Goal: Check status: Check status

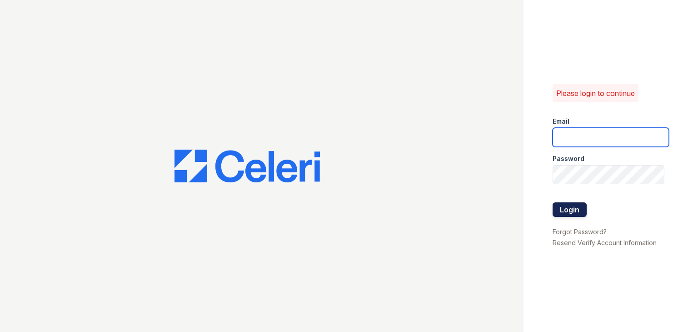
type input "[EMAIL_ADDRESS][DOMAIN_NAME]"
click at [571, 213] on button "Login" at bounding box center [570, 209] width 34 height 15
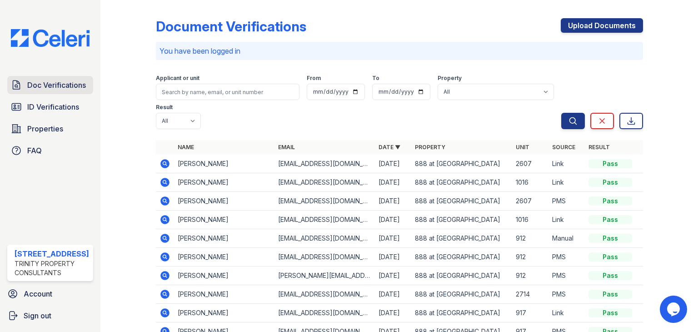
click at [44, 82] on span "Doc Verifications" at bounding box center [56, 85] width 59 height 11
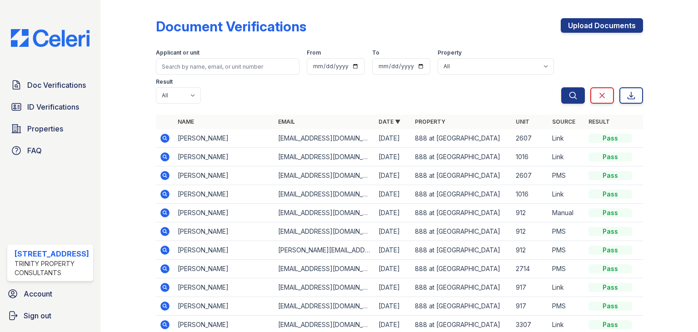
click at [158, 137] on td at bounding box center [165, 138] width 18 height 19
click at [160, 137] on icon at bounding box center [165, 138] width 11 height 11
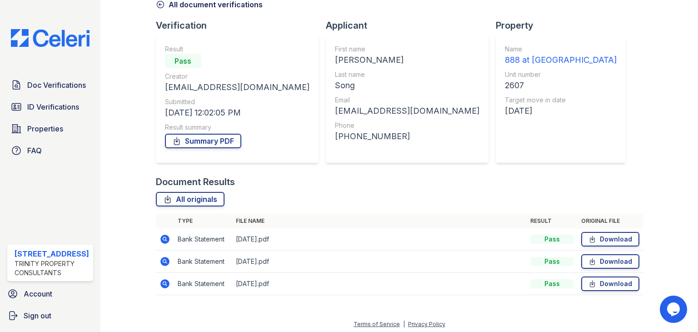
scroll to position [51, 0]
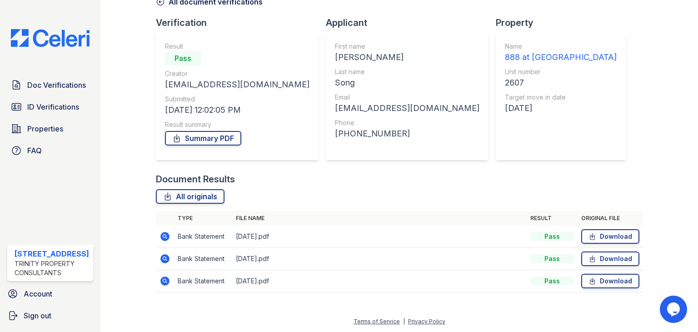
click at [165, 235] on icon at bounding box center [164, 236] width 2 height 2
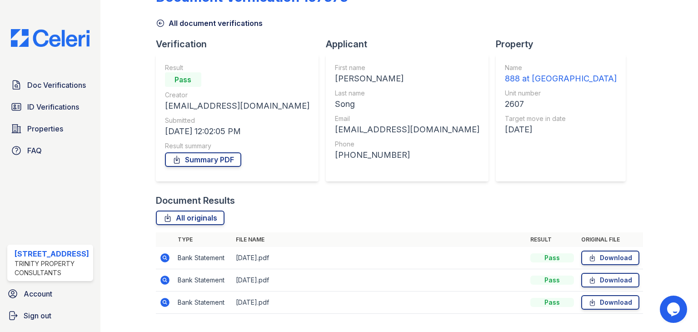
scroll to position [45, 0]
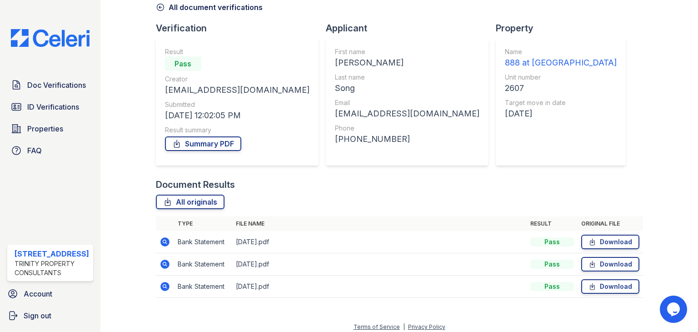
click at [162, 263] on icon at bounding box center [165, 264] width 11 height 11
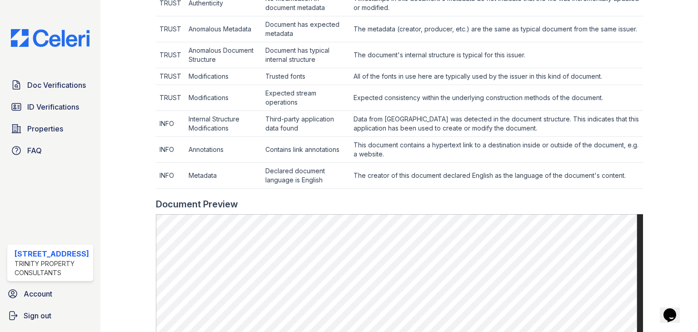
scroll to position [409, 0]
